Goal: Task Accomplishment & Management: Use online tool/utility

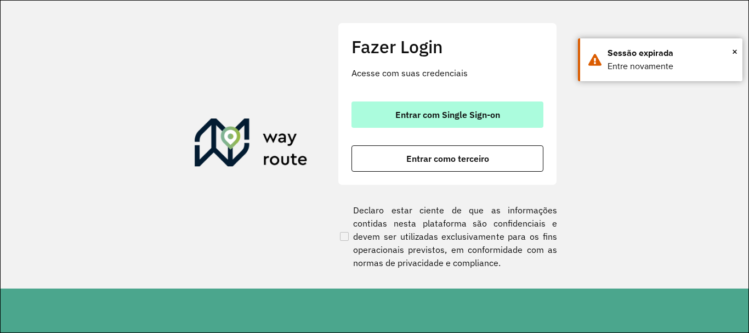
click at [423, 116] on span "Entrar com Single Sign-on" at bounding box center [447, 114] width 105 height 9
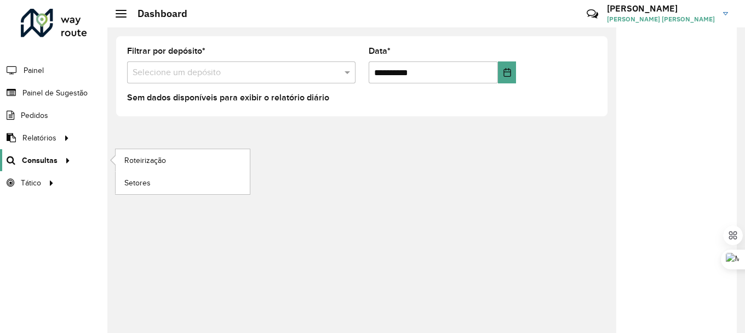
click at [58, 159] on div at bounding box center [66, 161] width 16 height 12
click at [134, 163] on span "Roteirização" at bounding box center [146, 161] width 44 height 12
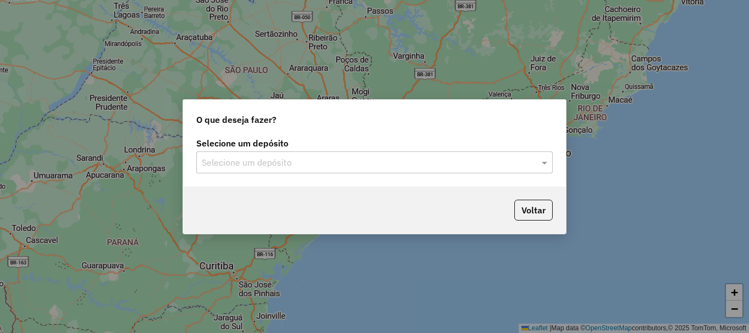
click at [275, 159] on input "text" at bounding box center [363, 162] width 323 height 13
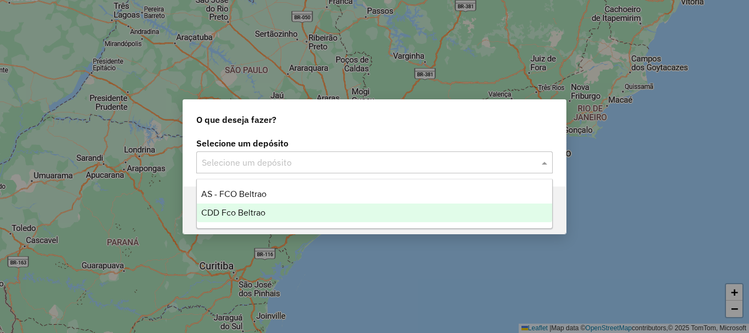
click at [247, 214] on span "CDD Fco Beltrao" at bounding box center [233, 212] width 64 height 9
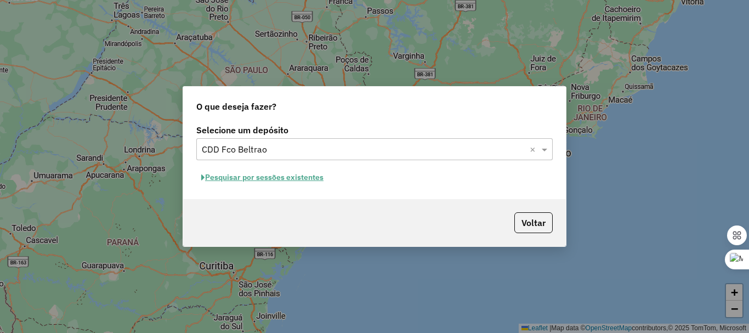
click at [310, 180] on button "Pesquisar por sessões existentes" at bounding box center [262, 177] width 132 height 17
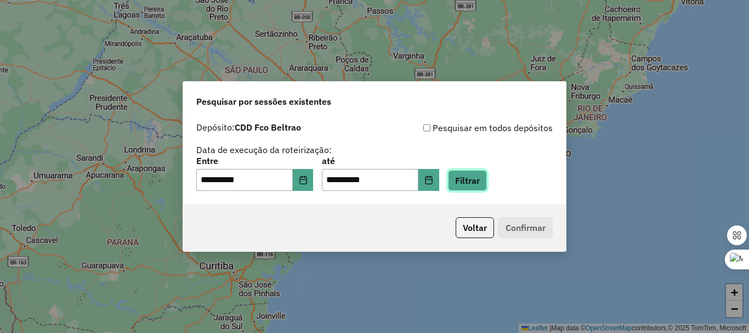
click at [482, 181] on button "Filtrar" at bounding box center [467, 180] width 39 height 21
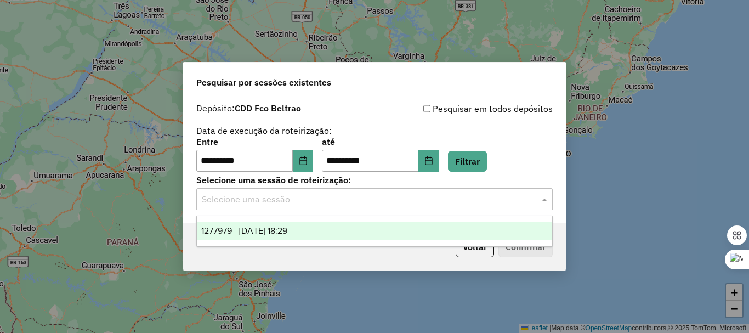
click at [331, 191] on div "Selecione uma sessão" at bounding box center [374, 199] width 356 height 22
click at [287, 230] on span "1277979 - 18/09/2025 18:29" at bounding box center [244, 230] width 86 height 9
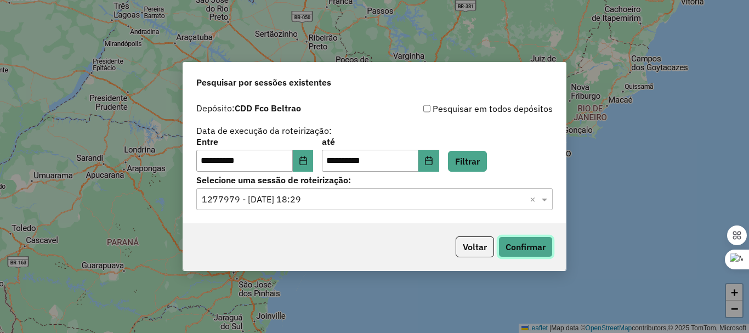
click at [527, 244] on button "Confirmar" at bounding box center [525, 246] width 54 height 21
click at [436, 166] on button "Choose Date" at bounding box center [428, 161] width 21 height 22
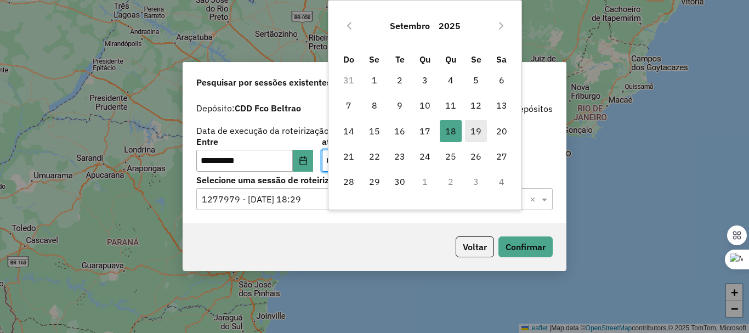
click at [470, 130] on span "19" at bounding box center [476, 131] width 22 height 22
type input "**********"
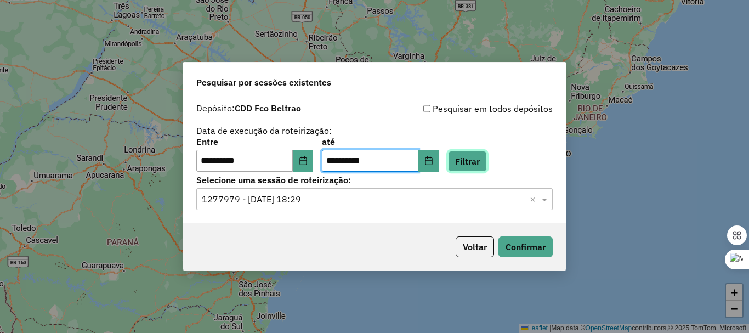
click at [472, 163] on button "Filtrar" at bounding box center [467, 161] width 39 height 21
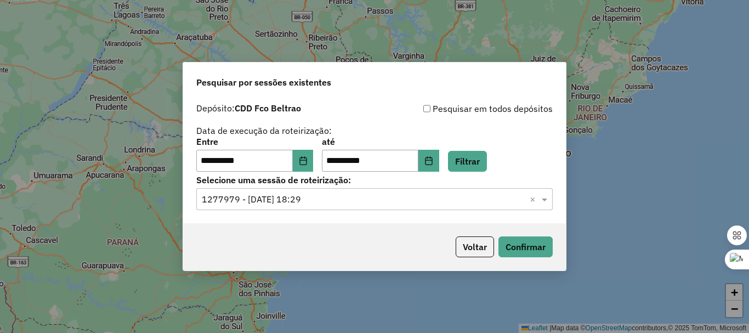
click at [309, 197] on input "text" at bounding box center [363, 199] width 323 height 13
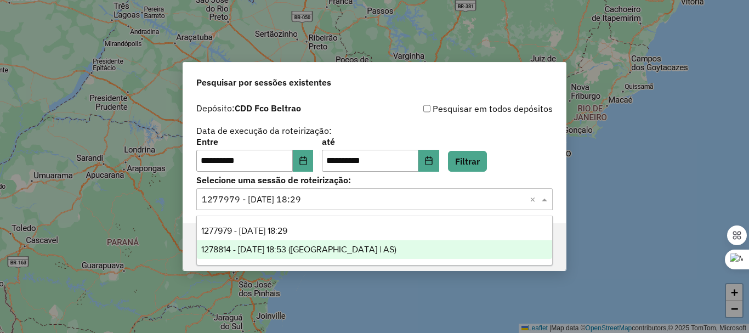
click at [299, 246] on span "1278814 - 19/09/2025 18:53 (Rota | AS)" at bounding box center [298, 248] width 195 height 9
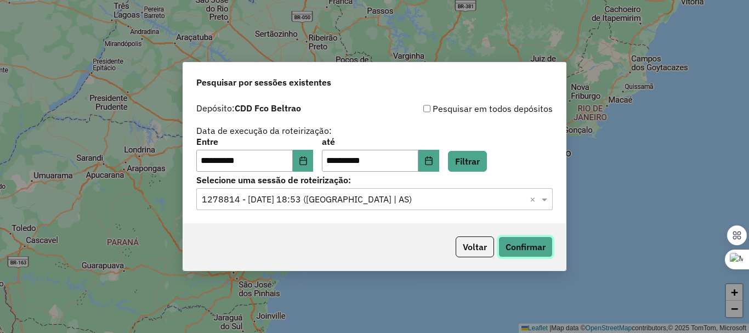
click at [509, 252] on button "Confirmar" at bounding box center [525, 246] width 54 height 21
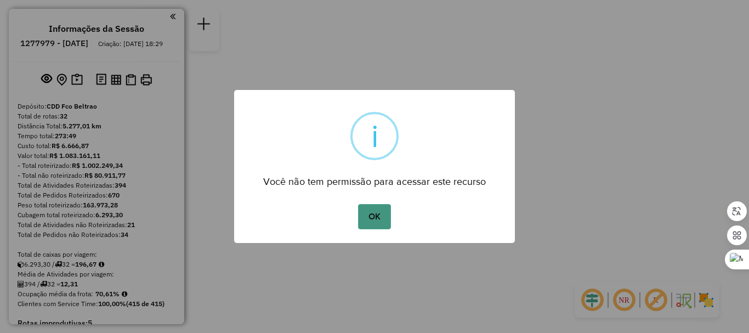
click at [364, 218] on button "OK" at bounding box center [374, 216] width 32 height 25
click at [376, 221] on button "OK" at bounding box center [374, 216] width 32 height 25
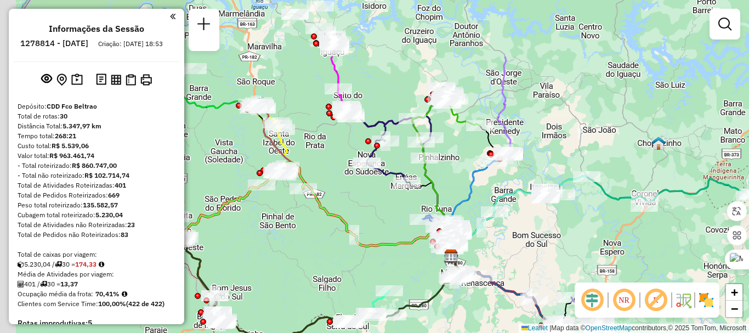
drag, startPoint x: 447, startPoint y: 211, endPoint x: 520, endPoint y: 249, distance: 82.4
click at [520, 249] on div "Janela de atendimento Grade de atendimento Capacidade Transportadoras Veículos …" at bounding box center [374, 166] width 749 height 333
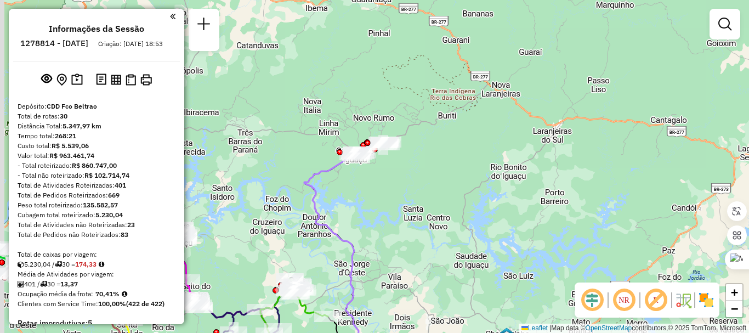
drag, startPoint x: 378, startPoint y: 197, endPoint x: 413, endPoint y: 151, distance: 57.1
click at [419, 155] on div "Janela de atendimento Grade de atendimento Capacidade Transportadoras Veículos …" at bounding box center [374, 166] width 749 height 333
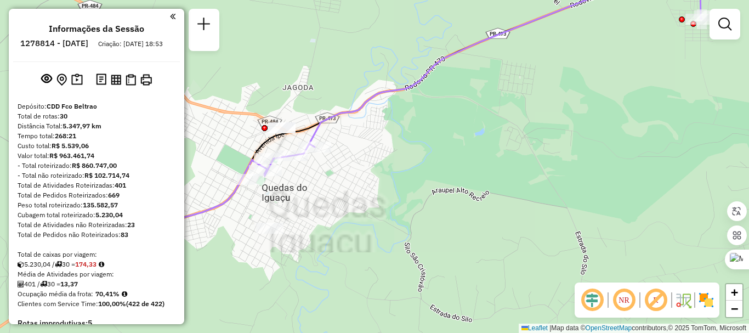
drag, startPoint x: 380, startPoint y: 143, endPoint x: 508, endPoint y: 78, distance: 143.4
click at [508, 78] on div "Janela de atendimento Grade de atendimento Capacidade Transportadoras Veículos …" at bounding box center [374, 166] width 749 height 333
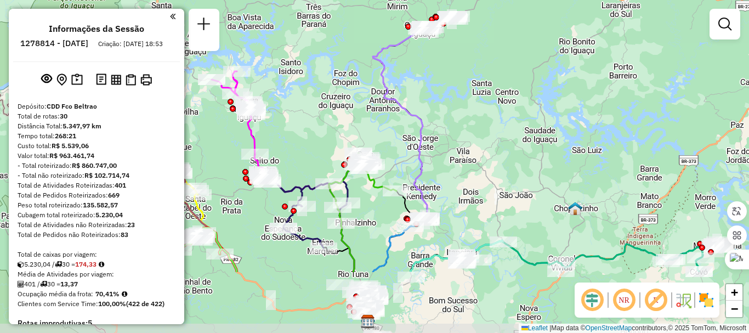
drag, startPoint x: 440, startPoint y: 177, endPoint x: 380, endPoint y: 93, distance: 102.6
click at [383, 82] on icon at bounding box center [400, 150] width 54 height 244
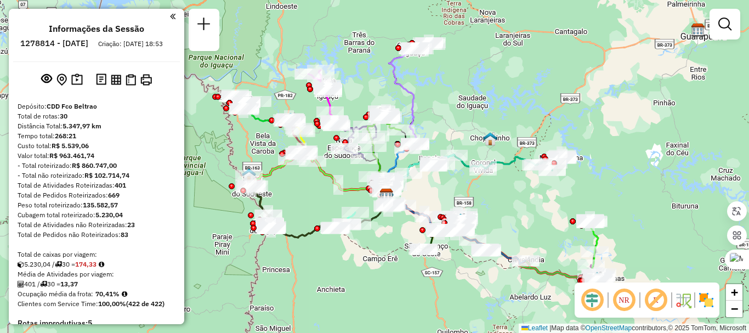
drag, startPoint x: 453, startPoint y: 135, endPoint x: 462, endPoint y: 105, distance: 30.9
click at [462, 105] on div "Janela de atendimento Grade de atendimento Capacidade Transportadoras Veículos …" at bounding box center [374, 166] width 749 height 333
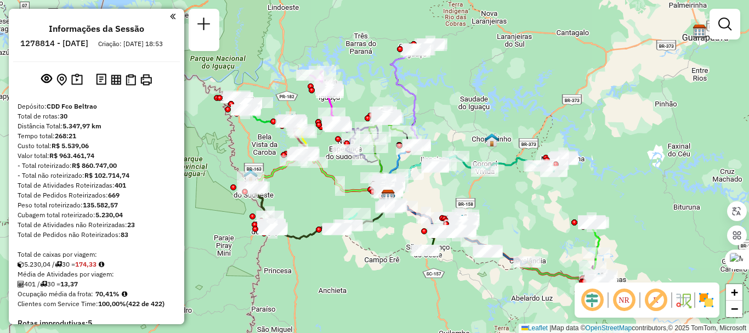
scroll to position [110, 0]
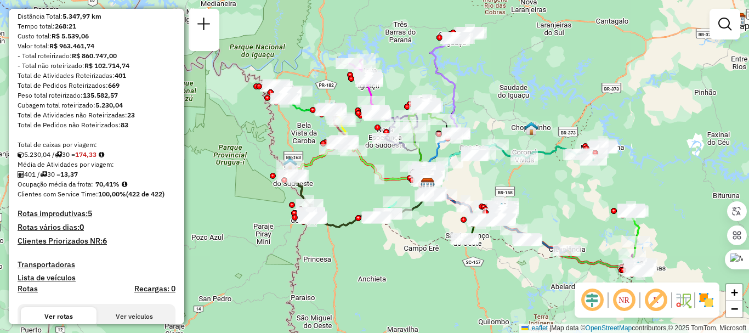
drag, startPoint x: 436, startPoint y: 117, endPoint x: 404, endPoint y: 107, distance: 33.1
click at [466, 105] on div "Janela de atendimento Grade de atendimento Capacidade Transportadoras Veículos …" at bounding box center [374, 166] width 749 height 333
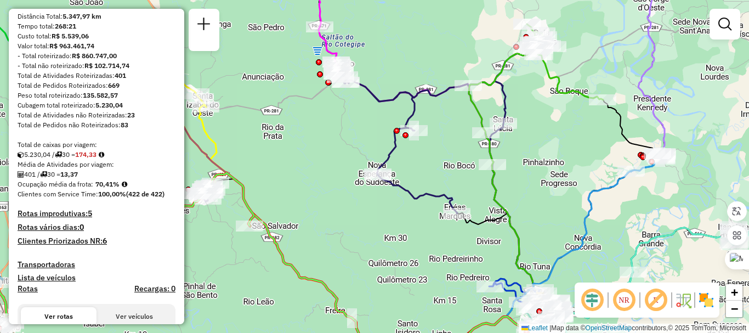
drag, startPoint x: 334, startPoint y: 133, endPoint x: 328, endPoint y: 150, distance: 18.7
click at [329, 150] on div "Janela de atendimento Grade de atendimento Capacidade Transportadoras Veículos …" at bounding box center [374, 166] width 749 height 333
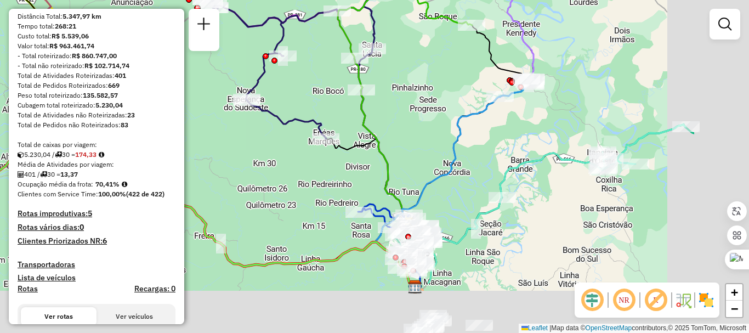
drag, startPoint x: 442, startPoint y: 127, endPoint x: 333, endPoint y: 71, distance: 122.6
click at [329, 71] on div "Janela de atendimento Grade de atendimento Capacidade Transportadoras Veículos …" at bounding box center [374, 166] width 749 height 333
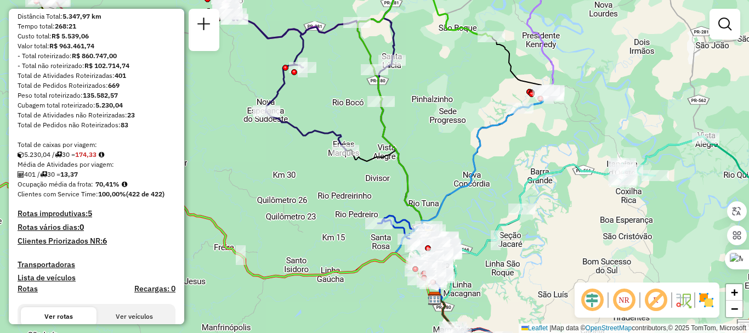
drag, startPoint x: 607, startPoint y: 121, endPoint x: 515, endPoint y: 152, distance: 97.4
click at [523, 152] on div "Janela de atendimento Grade de atendimento Capacidade Transportadoras Veículos …" at bounding box center [374, 166] width 749 height 333
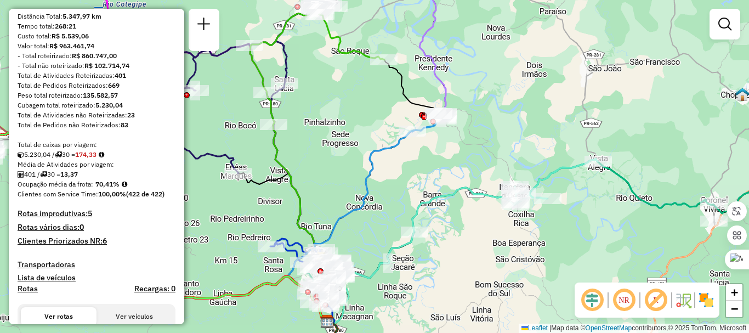
drag, startPoint x: 553, startPoint y: 147, endPoint x: 429, endPoint y: 118, distance: 127.4
click at [426, 120] on div "Janela de atendimento Grade de atendimento Capacidade Transportadoras Veículos …" at bounding box center [374, 166] width 749 height 333
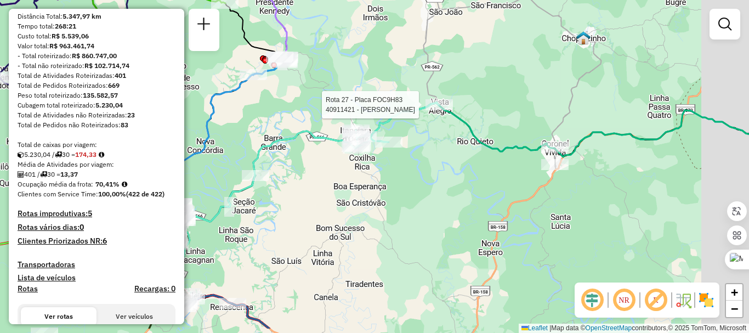
drag, startPoint x: 494, startPoint y: 148, endPoint x: 514, endPoint y: 106, distance: 46.4
click at [425, 105] on div at bounding box center [438, 104] width 27 height 11
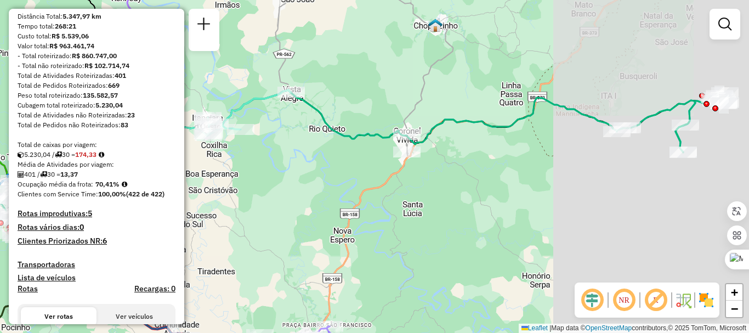
drag, startPoint x: 521, startPoint y: 113, endPoint x: 397, endPoint y: 92, distance: 125.8
click at [368, 78] on div "Rota 27 - Placa FOC9H83 40911421 - [PERSON_NAME] de atendimento Grade de atendi…" at bounding box center [374, 166] width 749 height 333
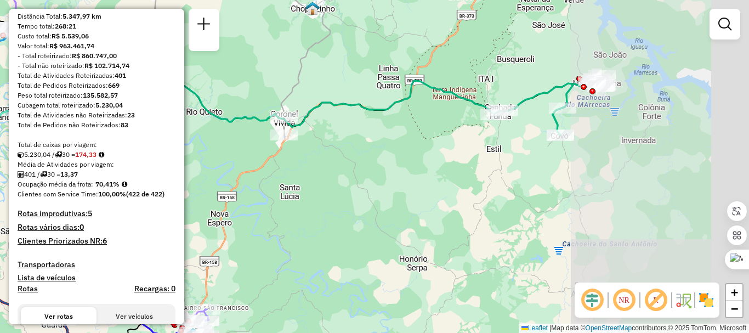
drag, startPoint x: 479, startPoint y: 112, endPoint x: 489, endPoint y: 105, distance: 12.5
click at [446, 113] on div "Rota 18 - Placa FFL7824 40903845 - [PERSON_NAME] DOS S Janela de atendimento Gr…" at bounding box center [374, 166] width 749 height 333
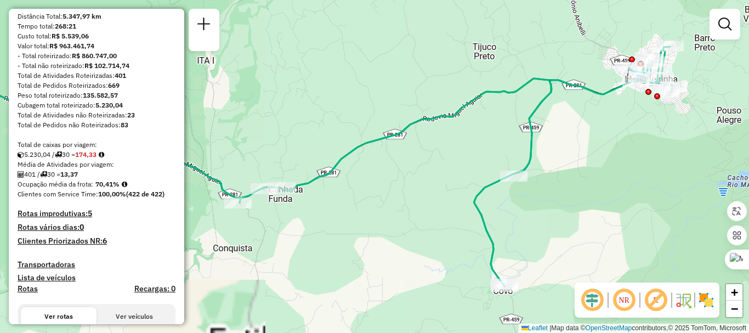
click at [575, 83] on icon at bounding box center [456, 167] width 432 height 240
select select "**********"
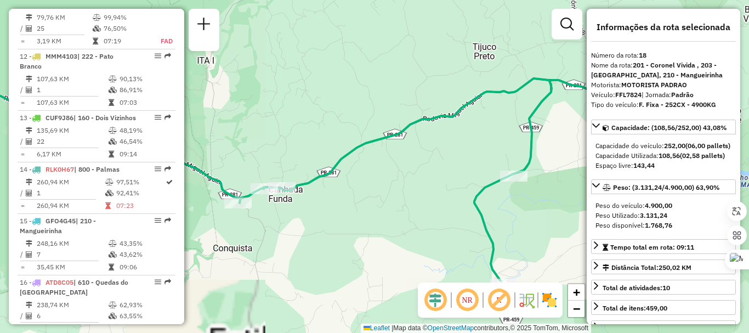
scroll to position [1503, 0]
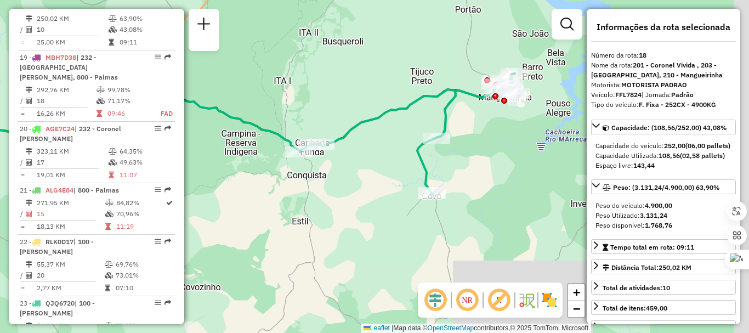
drag, startPoint x: 555, startPoint y: 130, endPoint x: 488, endPoint y: 128, distance: 67.5
click at [489, 129] on div "Janela de atendimento Grade de atendimento Capacidade Transportadoras Veículos …" at bounding box center [374, 166] width 749 height 333
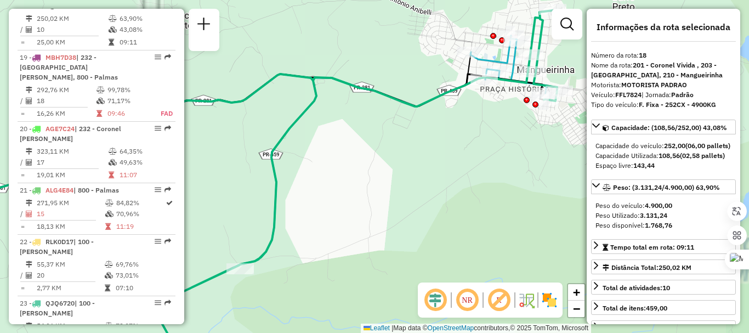
drag, startPoint x: 504, startPoint y: 123, endPoint x: 459, endPoint y: 146, distance: 50.5
click at [459, 146] on div "Janela de atendimento Grade de atendimento Capacidade Transportadoras Veículos …" at bounding box center [374, 166] width 749 height 333
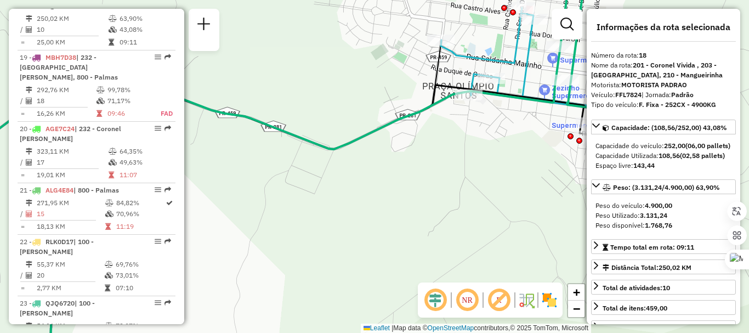
click at [465, 55] on icon at bounding box center [318, 187] width 550 height 358
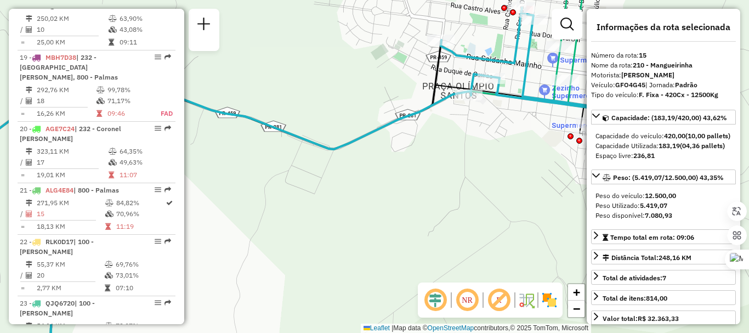
scroll to position [1319, 0]
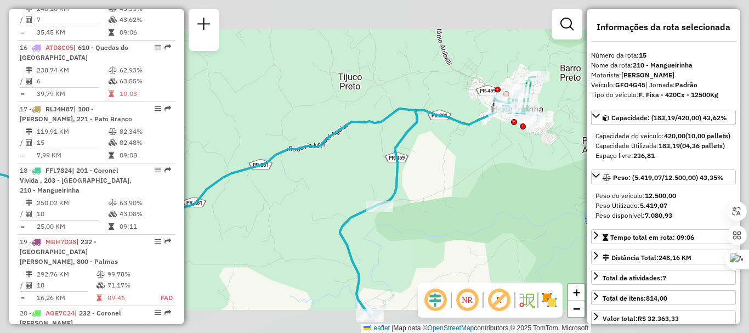
drag, startPoint x: 356, startPoint y: 77, endPoint x: 408, endPoint y: 73, distance: 52.2
click at [407, 75] on div "Janela de atendimento Grade de atendimento Capacidade Transportadoras Veículos …" at bounding box center [374, 166] width 749 height 333
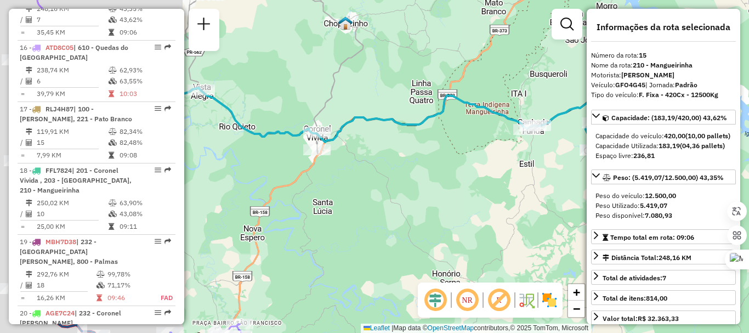
drag, startPoint x: 317, startPoint y: 88, endPoint x: 445, endPoint y: 73, distance: 128.6
click at [454, 71] on div "Janela de atendimento Grade de atendimento Capacidade Transportadoras Veículos …" at bounding box center [374, 166] width 749 height 333
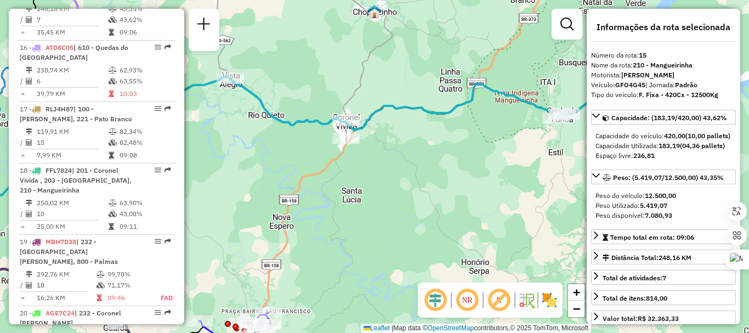
drag, startPoint x: 354, startPoint y: 88, endPoint x: 407, endPoint y: 65, distance: 57.9
click at [406, 64] on div "Janela de atendimento Grade de atendimento Capacidade Transportadoras Veículos …" at bounding box center [374, 166] width 749 height 333
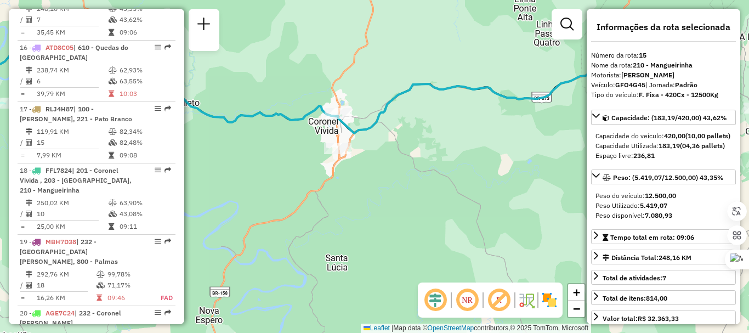
drag, startPoint x: 446, startPoint y: 103, endPoint x: 217, endPoint y: 98, distance: 229.2
click at [230, 98] on icon at bounding box center [289, 79] width 898 height 109
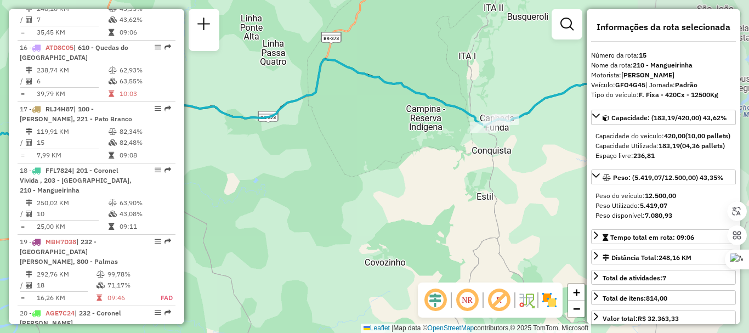
drag, startPoint x: 246, startPoint y: 99, endPoint x: 362, endPoint y: 124, distance: 118.3
click at [212, 102] on div "Janela de atendimento Grade de atendimento Capacidade Transportadoras Veículos …" at bounding box center [374, 166] width 749 height 333
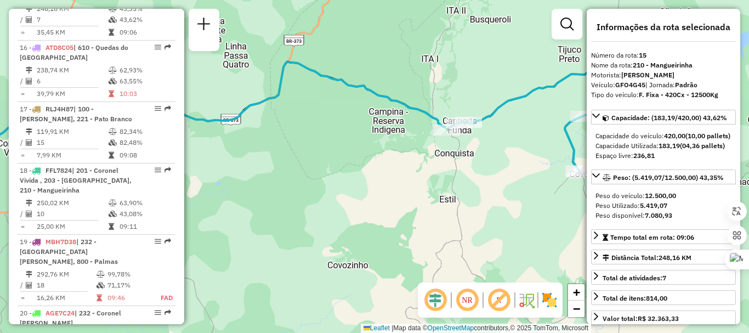
drag, startPoint x: 369, startPoint y: 124, endPoint x: 270, endPoint y: 107, distance: 101.3
click at [265, 106] on div "Janela de atendimento Grade de atendimento Capacidade Transportadoras Veículos …" at bounding box center [374, 166] width 749 height 333
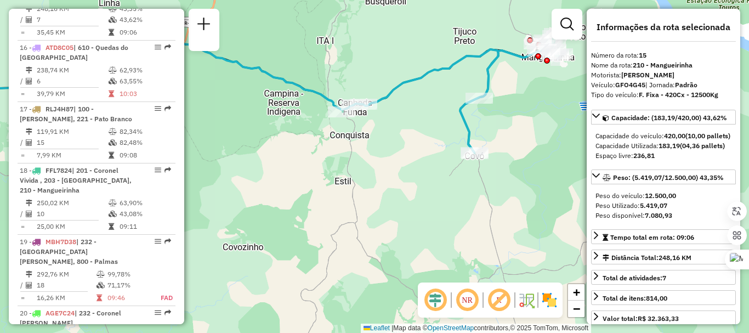
drag, startPoint x: 383, startPoint y: 121, endPoint x: 311, endPoint y: 131, distance: 72.0
click at [312, 131] on div "Rota 18 - Placa FFL7824 40903845 - [PERSON_NAME] DOS S Janela de atendimento Gr…" at bounding box center [374, 166] width 749 height 333
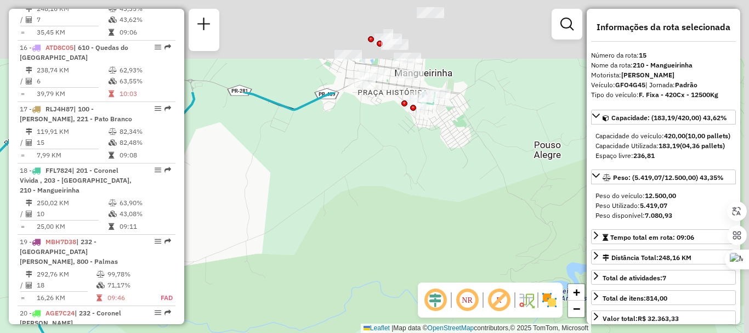
drag, startPoint x: 403, startPoint y: 164, endPoint x: 392, endPoint y: 180, distance: 19.0
click at [392, 180] on div "Janela de atendimento Grade de atendimento Capacidade Transportadoras Veículos …" at bounding box center [374, 166] width 749 height 333
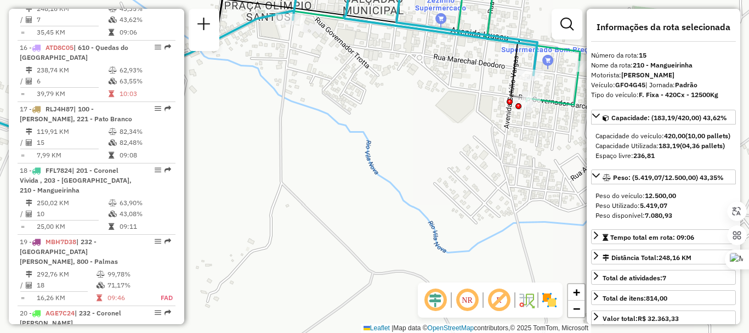
click at [463, 40] on icon at bounding box center [231, 47] width 612 height 161
click at [463, 32] on icon at bounding box center [231, 47] width 612 height 161
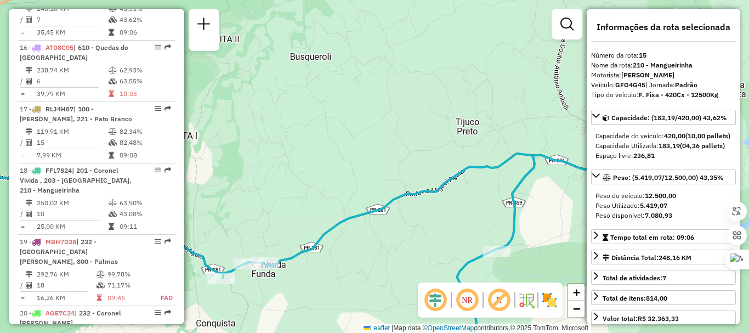
click at [441, 189] on icon at bounding box center [229, 252] width 609 height 214
click at [435, 190] on icon at bounding box center [229, 252] width 609 height 214
click at [434, 197] on icon at bounding box center [229, 252] width 609 height 214
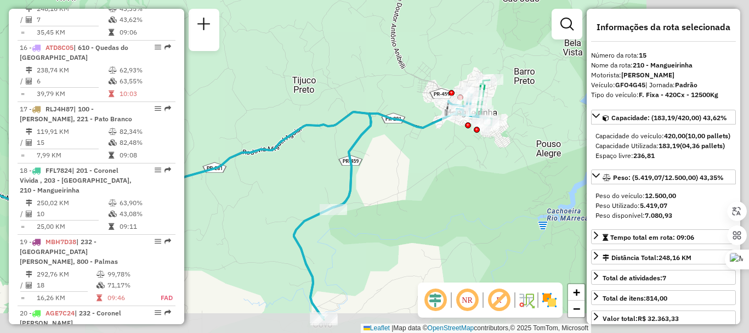
drag, startPoint x: 454, startPoint y: 192, endPoint x: 286, endPoint y: 149, distance: 174.3
click at [287, 150] on div "Janela de atendimento Grade de atendimento Capacidade Transportadoras Veículos …" at bounding box center [374, 166] width 749 height 333
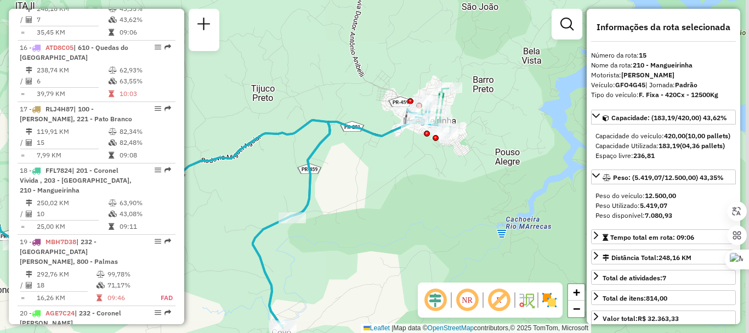
drag, startPoint x: 418, startPoint y: 170, endPoint x: 382, endPoint y: 174, distance: 35.8
click at [380, 180] on div "Janela de atendimento Grade de atendimento Capacidade Transportadoras Veículos …" at bounding box center [374, 166] width 749 height 333
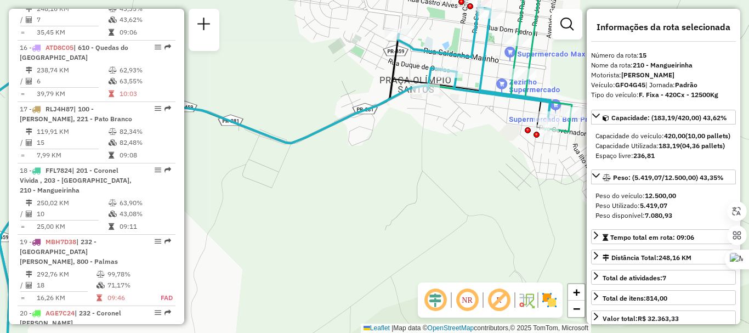
drag, startPoint x: 435, startPoint y: 149, endPoint x: 404, endPoint y: 191, distance: 52.5
click at [404, 191] on div "Janela de atendimento Grade de atendimento Capacidade Transportadoras Veículos …" at bounding box center [374, 166] width 749 height 333
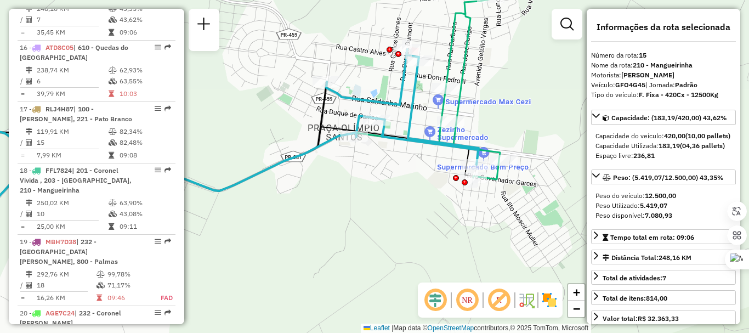
drag, startPoint x: 334, startPoint y: 122, endPoint x: 264, endPoint y: 136, distance: 71.6
click at [264, 135] on icon at bounding box center [178, 158] width 589 height 65
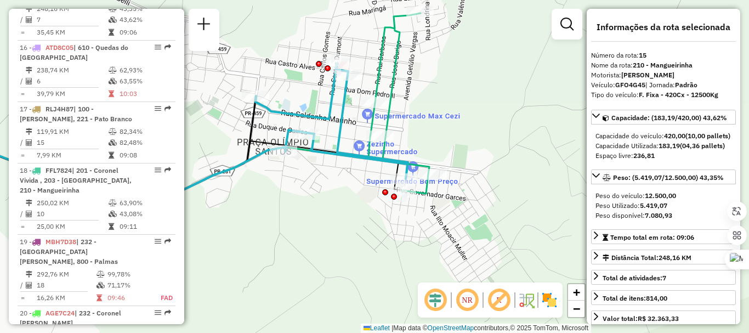
click at [388, 112] on icon at bounding box center [177, 113] width 504 height 201
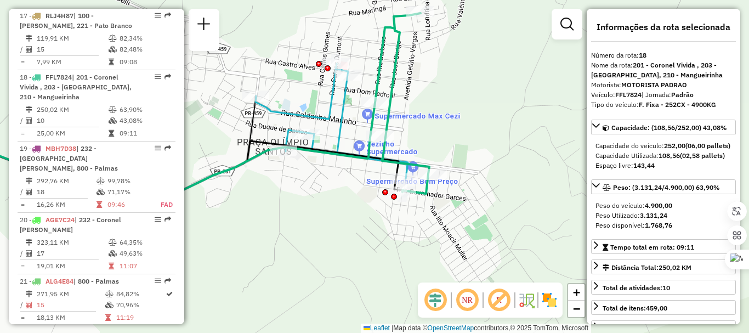
scroll to position [1503, 0]
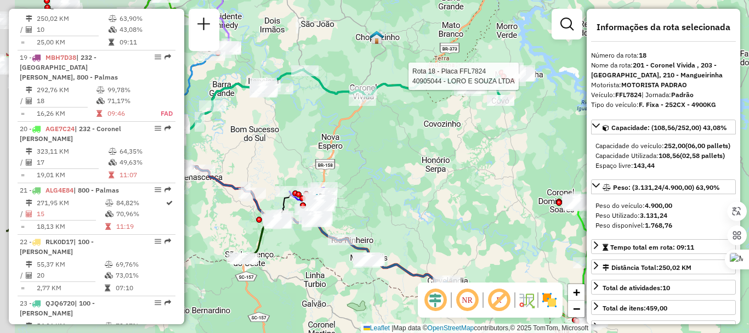
drag, startPoint x: 401, startPoint y: 124, endPoint x: 459, endPoint y: 109, distance: 60.0
click at [468, 107] on div "Rota 18 - Placa FFL7824 40905044 - LORO E SOUZA LTDA Janela de atendimento Grad…" at bounding box center [374, 166] width 749 height 333
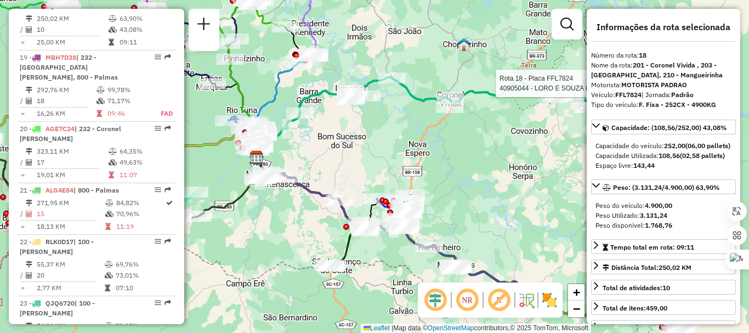
drag, startPoint x: 377, startPoint y: 144, endPoint x: 395, endPoint y: 168, distance: 30.1
click at [405, 166] on div "Rota 18 - Placa FFL7824 40905044 - LORO E SOUZA LTDA Janela de atendimento Grad…" at bounding box center [374, 166] width 749 height 333
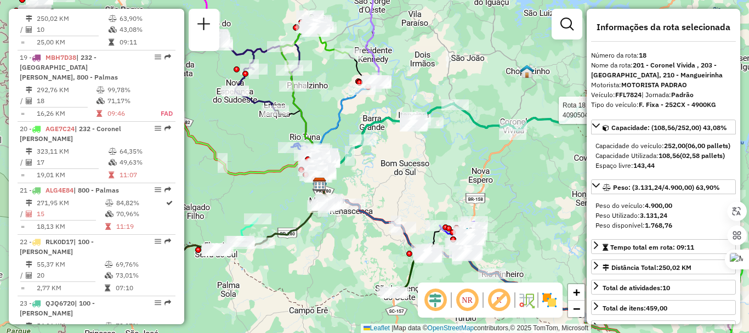
drag, startPoint x: 374, startPoint y: 170, endPoint x: 424, endPoint y: 172, distance: 49.4
click at [424, 172] on div "Rota 18 - Placa FFL7824 40905044 - LORO E SOUZA LTDA Janela de atendimento Grad…" at bounding box center [374, 166] width 749 height 333
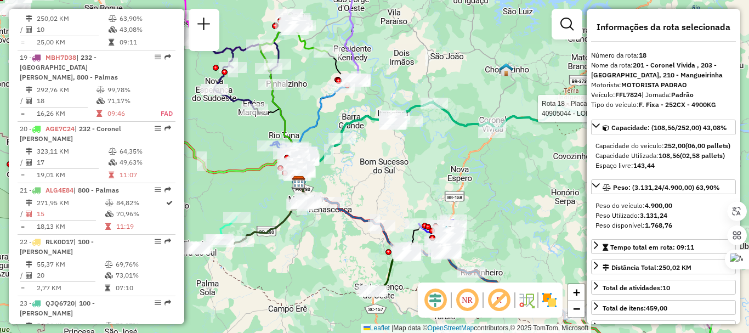
drag, startPoint x: 430, startPoint y: 162, endPoint x: 407, endPoint y: 160, distance: 23.1
click at [408, 160] on div "Rota 18 - Placa FFL7824 40905044 - LORO E SOUZA LTDA Janela de atendimento Grad…" at bounding box center [374, 166] width 749 height 333
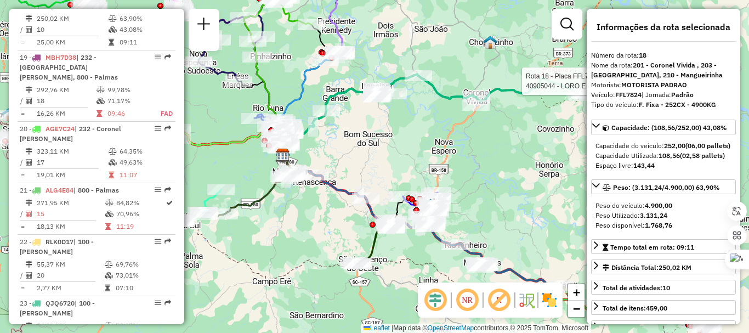
drag, startPoint x: 400, startPoint y: 164, endPoint x: 373, endPoint y: 112, distance: 58.4
click at [373, 113] on div "Rota 18 - Placa FFL7824 40905044 - LORO E SOUZA LTDA Janela de atendimento Grad…" at bounding box center [374, 166] width 749 height 333
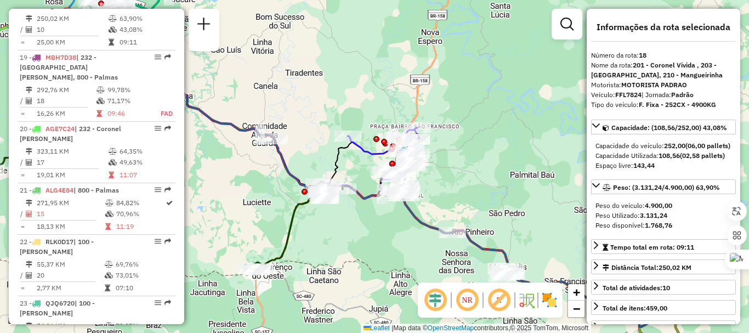
drag, startPoint x: 453, startPoint y: 160, endPoint x: 429, endPoint y: 138, distance: 33.0
click at [448, 139] on div "Rota 18 - Placa FFL7824 40905044 - LORO E SOUZA LTDA Janela de atendimento Grad…" at bounding box center [374, 166] width 749 height 333
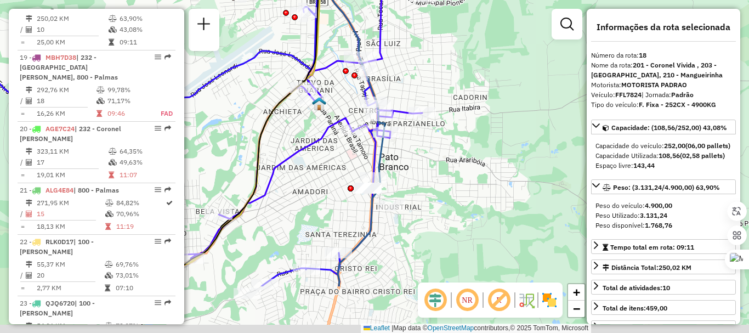
drag, startPoint x: 433, startPoint y: 169, endPoint x: 408, endPoint y: 120, distance: 55.2
click at [425, 87] on div "Rota 18 - Placa FFL7824 40905044 - LORO E SOUZA LTDA Janela de atendimento Grad…" at bounding box center [374, 166] width 749 height 333
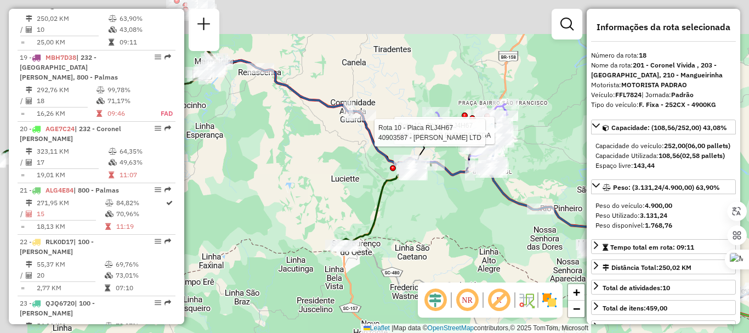
drag, startPoint x: 271, startPoint y: 138, endPoint x: 396, endPoint y: 257, distance: 172.1
click at [396, 264] on div "Rota 18 - Placa FFL7824 40905044 - LORO E SOUZA LTDA Rota 10 - Placa RLJ4H67 40…" at bounding box center [374, 166] width 749 height 333
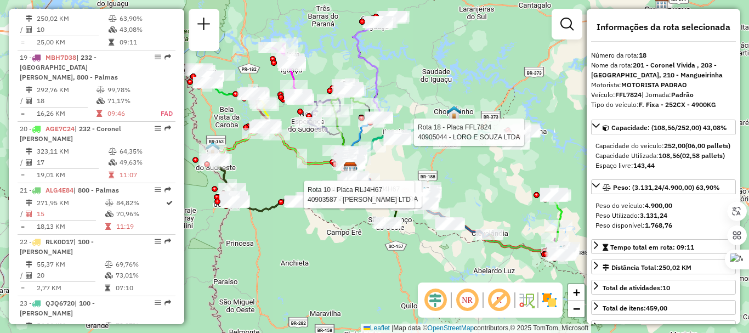
drag, startPoint x: 413, startPoint y: 129, endPoint x: 421, endPoint y: 177, distance: 48.4
click at [424, 179] on div "Rota 18 - Placa FFL7824 40905044 - LORO E SOUZA LTDA Rota 10 - Placa RLJ4H67 40…" at bounding box center [374, 166] width 749 height 333
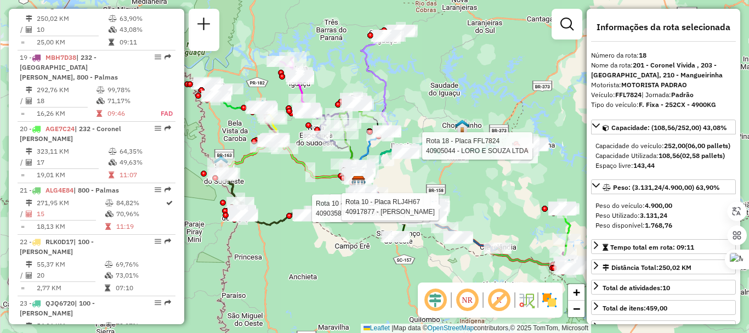
drag, startPoint x: 385, startPoint y: 50, endPoint x: 389, endPoint y: 72, distance: 22.4
click at [389, 73] on div "Rota 18 - Placa FFL7824 40905044 - LORO E SOUZA LTDA Rota 10 - Placa RLJ4H67 40…" at bounding box center [374, 166] width 749 height 333
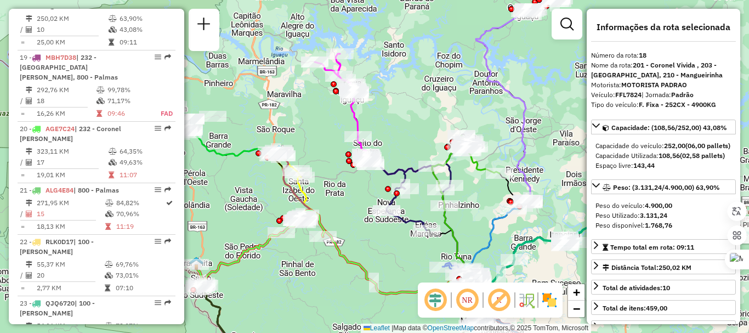
drag, startPoint x: 266, startPoint y: 122, endPoint x: 348, endPoint y: 108, distance: 82.8
click at [348, 108] on div "Rota 18 - Placa FFL7824 40905044 - LORO E SOUZA LTDA Rota 10 - Placa RLJ4H67 40…" at bounding box center [374, 166] width 749 height 333
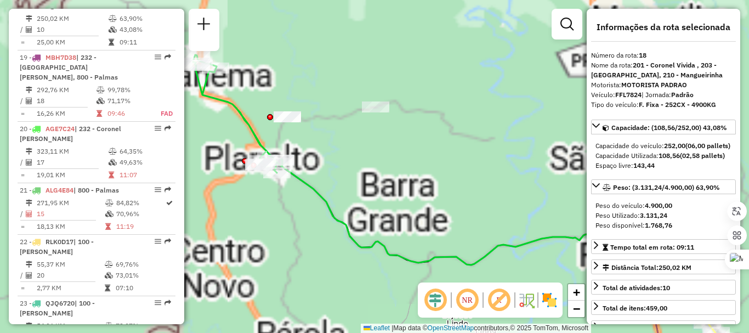
drag, startPoint x: 372, startPoint y: 119, endPoint x: 383, endPoint y: 126, distance: 13.0
click at [387, 120] on div "Rota 18 - Placa FFL7824 40905044 - LORO E SOUZA LTDA Rota 10 - Placa RLJ4H67 40…" at bounding box center [374, 166] width 749 height 333
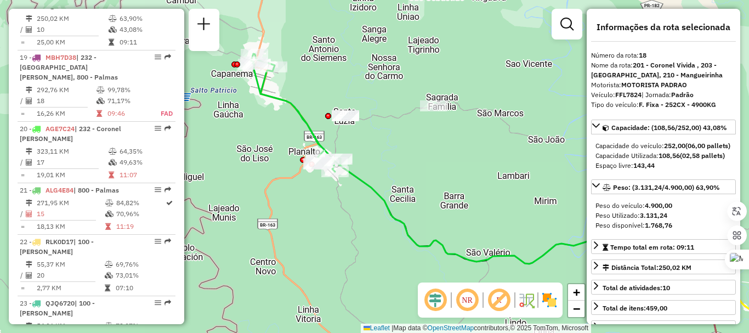
click at [368, 185] on icon at bounding box center [528, 261] width 380 height 207
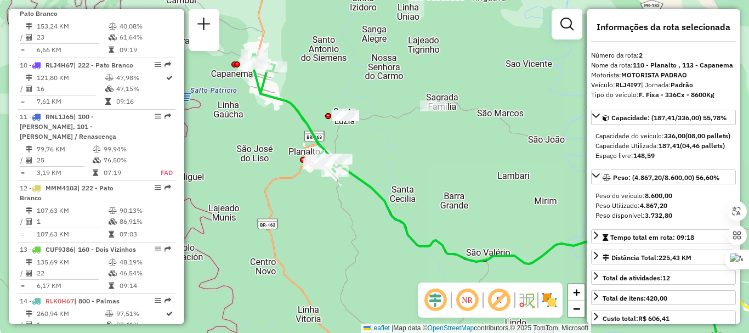
scroll to position [501, 0]
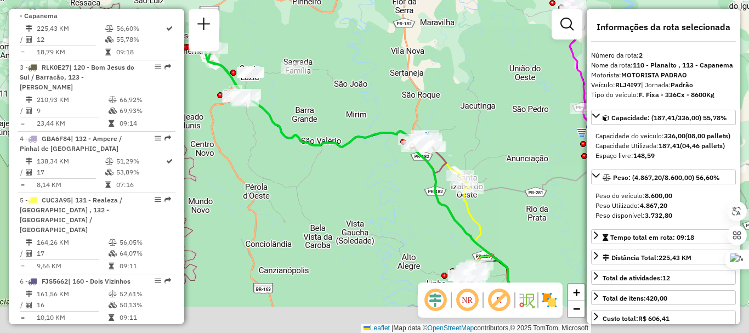
drag, startPoint x: 401, startPoint y: 164, endPoint x: 278, endPoint y: 89, distance: 144.4
click at [280, 90] on div "Janela de atendimento Grade de atendimento Capacidade Transportadoras Veículos …" at bounding box center [374, 166] width 749 height 333
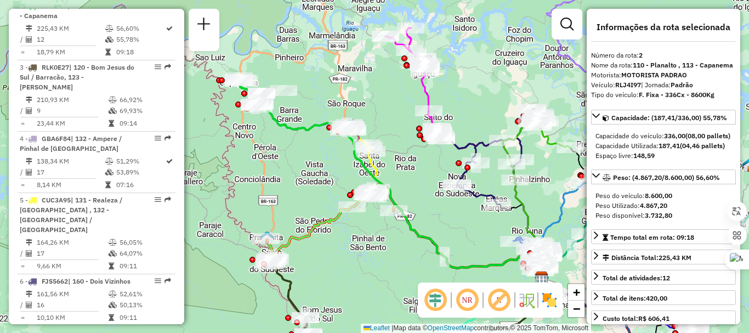
drag, startPoint x: 418, startPoint y: 114, endPoint x: 358, endPoint y: 112, distance: 59.8
click at [359, 112] on div "Janela de atendimento Grade de atendimento Capacidade Transportadoras Veículos …" at bounding box center [374, 166] width 749 height 333
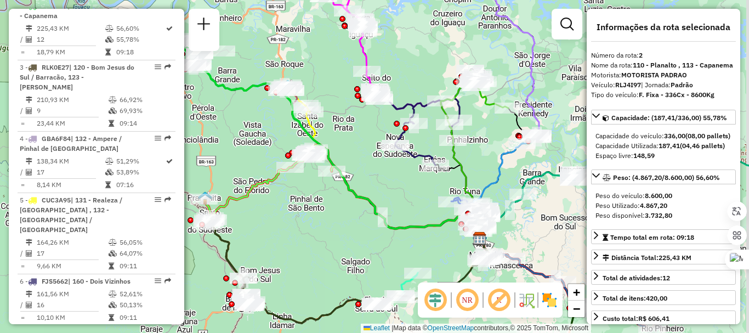
drag, startPoint x: 378, startPoint y: 152, endPoint x: 306, endPoint y: 66, distance: 112.1
click at [306, 66] on div "Janela de atendimento Grade de atendimento Capacidade Transportadoras Veículos …" at bounding box center [374, 166] width 749 height 333
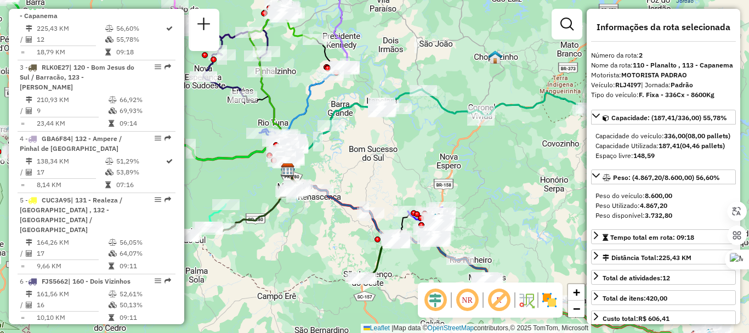
drag, startPoint x: 424, startPoint y: 118, endPoint x: 277, endPoint y: 98, distance: 147.7
click at [278, 98] on div "Janela de atendimento Grade de atendimento Capacidade Transportadoras Veículos …" at bounding box center [374, 166] width 749 height 333
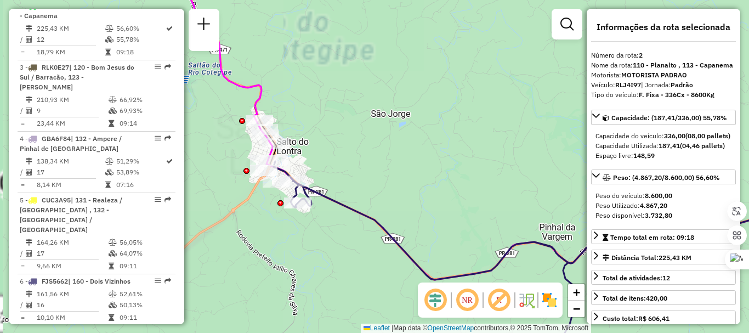
drag, startPoint x: 366, startPoint y: 100, endPoint x: 390, endPoint y: 97, distance: 24.3
click at [390, 98] on div "Rota 26 - Placa GBI1803 40914351 - [PERSON_NAME] Janela de atendimento Grade de…" at bounding box center [374, 166] width 749 height 333
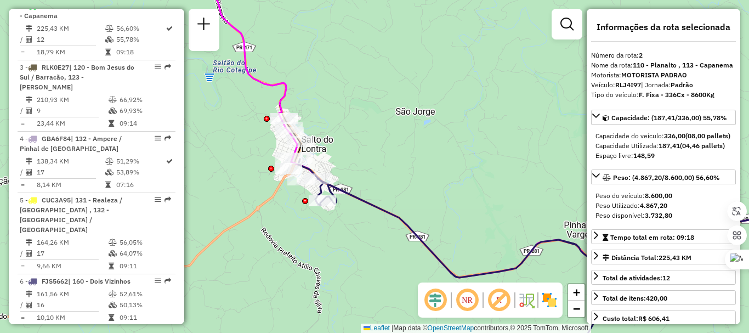
click at [350, 195] on icon at bounding box center [560, 262] width 525 height 207
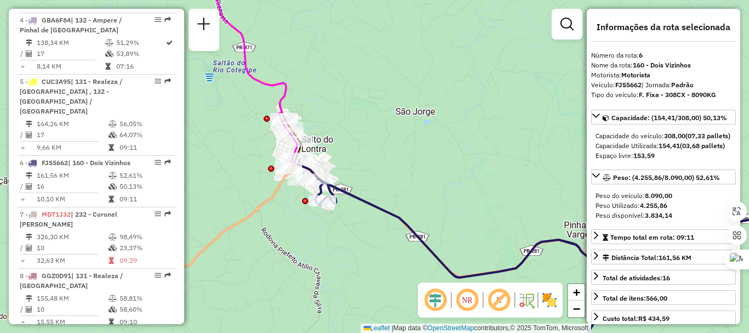
scroll to position [766, 0]
